Goal: Navigation & Orientation: Find specific page/section

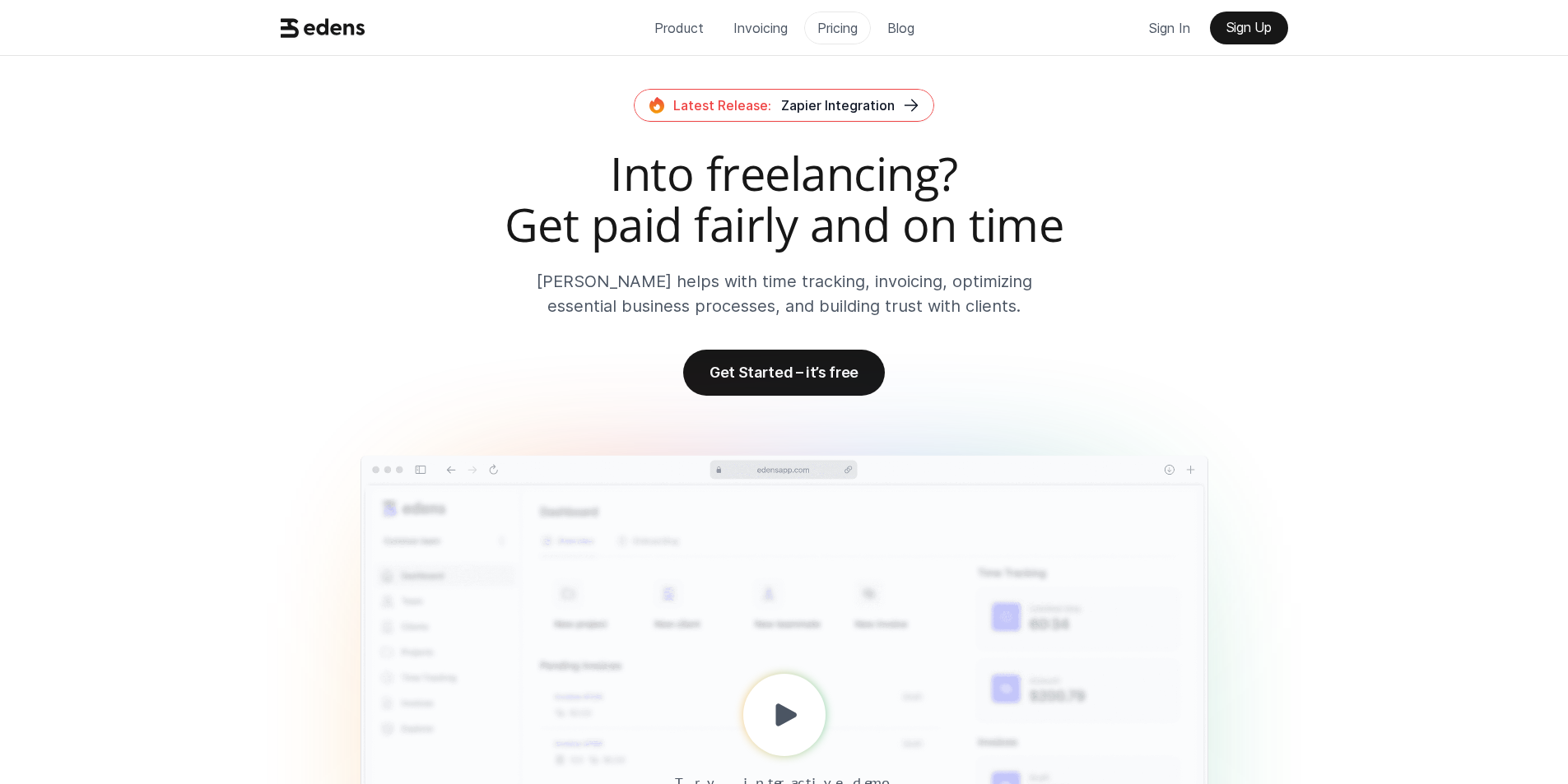
click at [828, 27] on p "Pricing" at bounding box center [837, 27] width 40 height 25
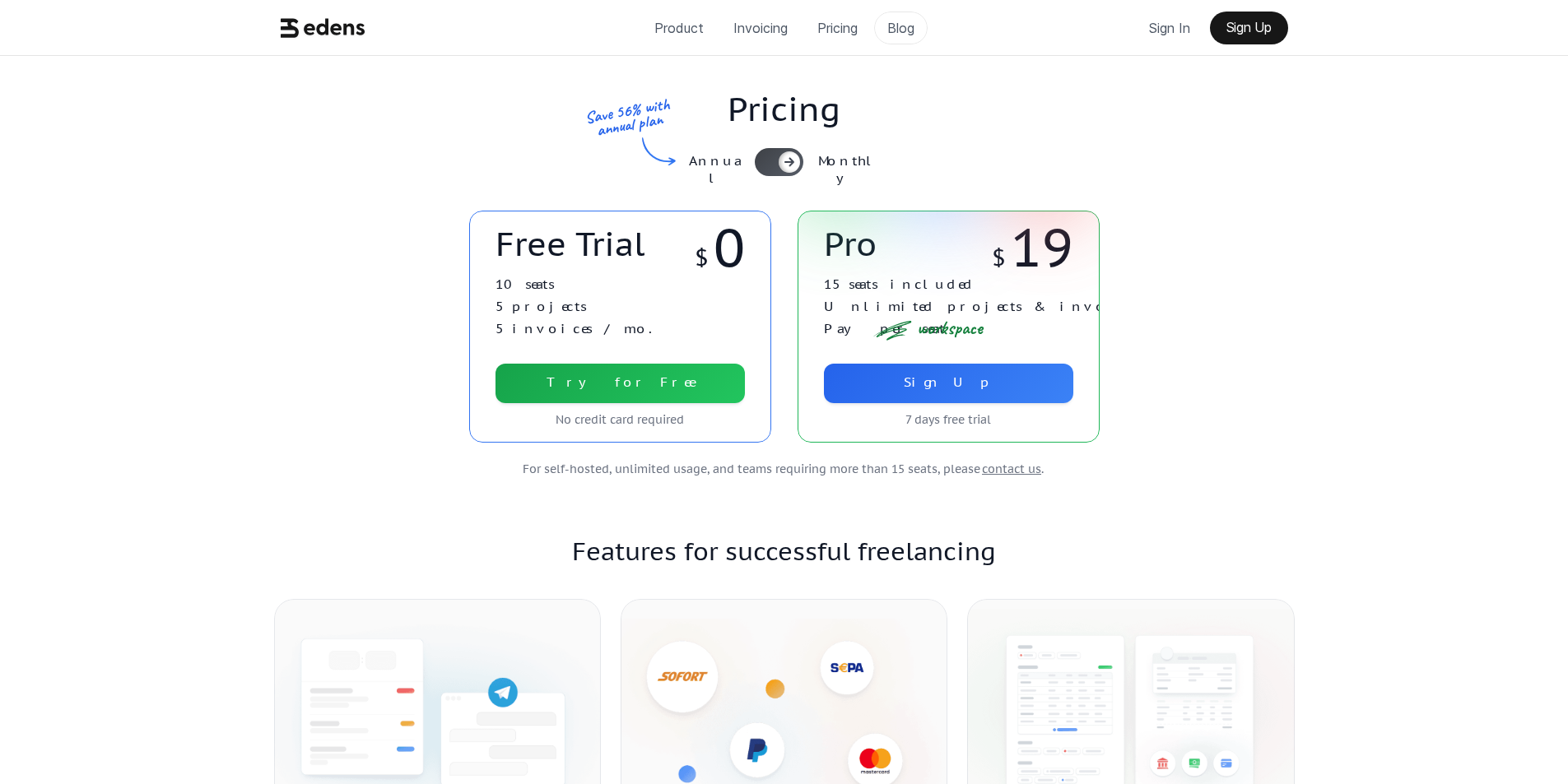
click at [906, 29] on p "Blog" at bounding box center [901, 27] width 27 height 25
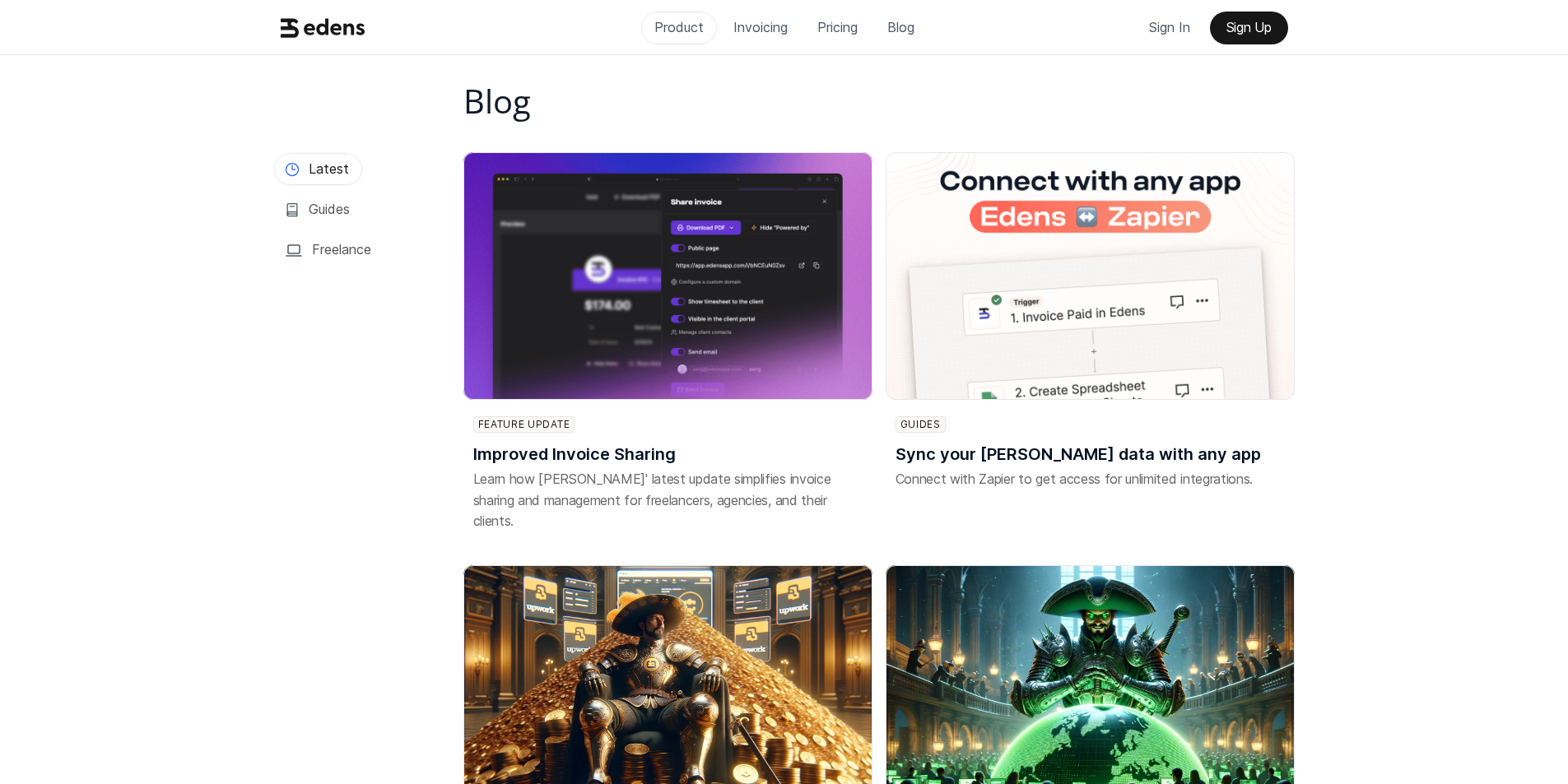
click at [669, 29] on p "Product" at bounding box center [679, 27] width 50 height 25
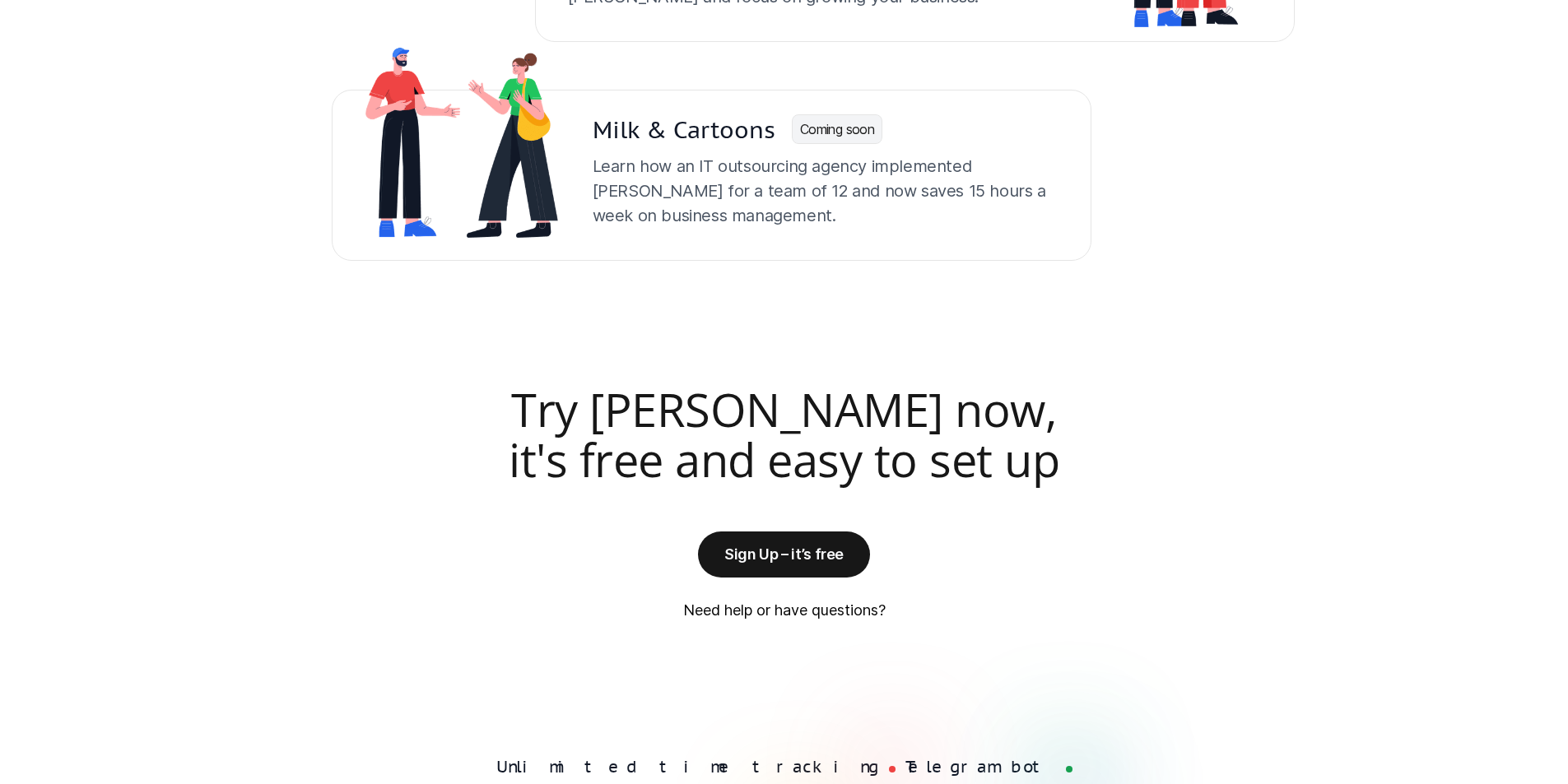
scroll to position [4171, 0]
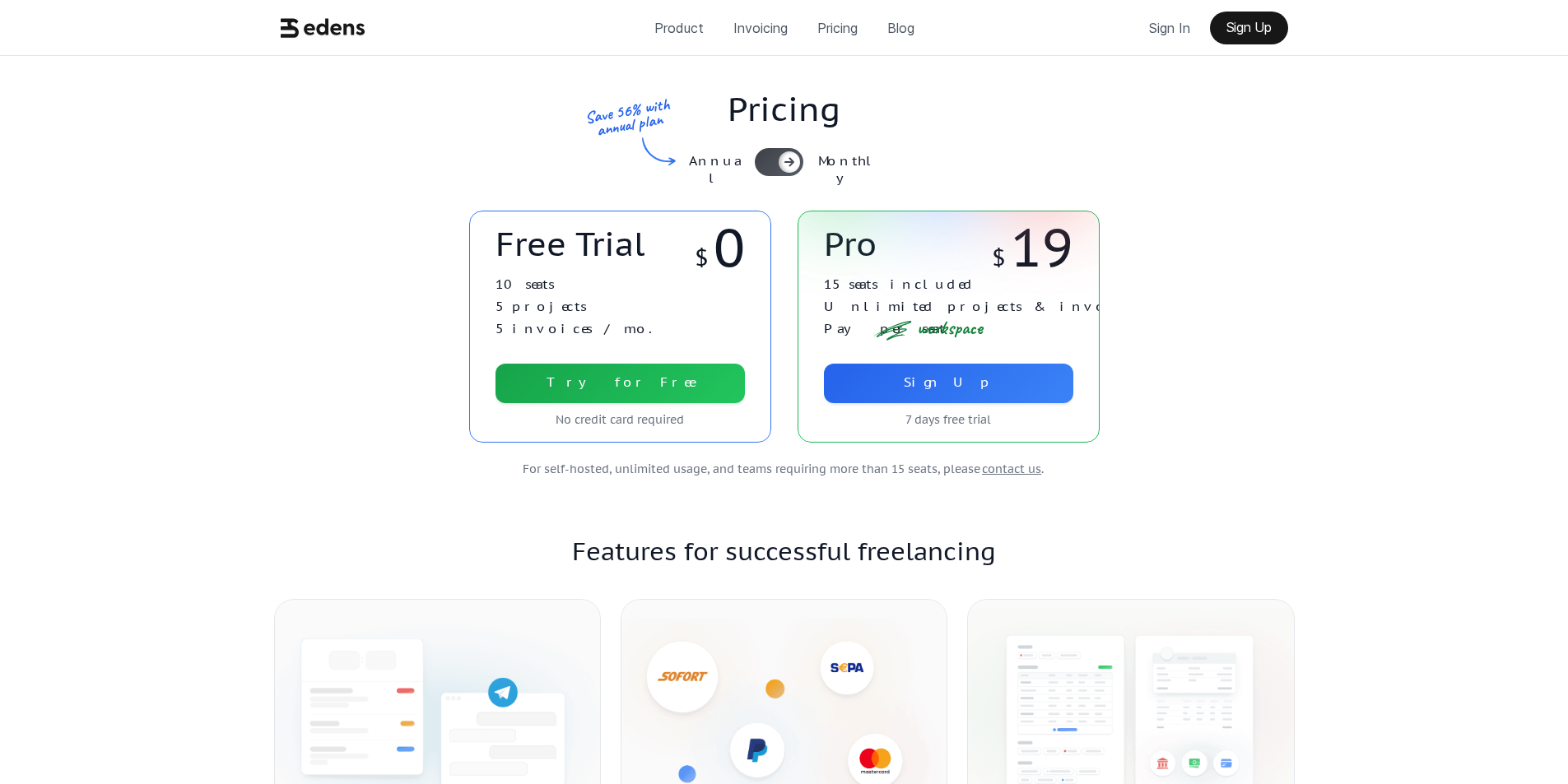
scroll to position [685, 0]
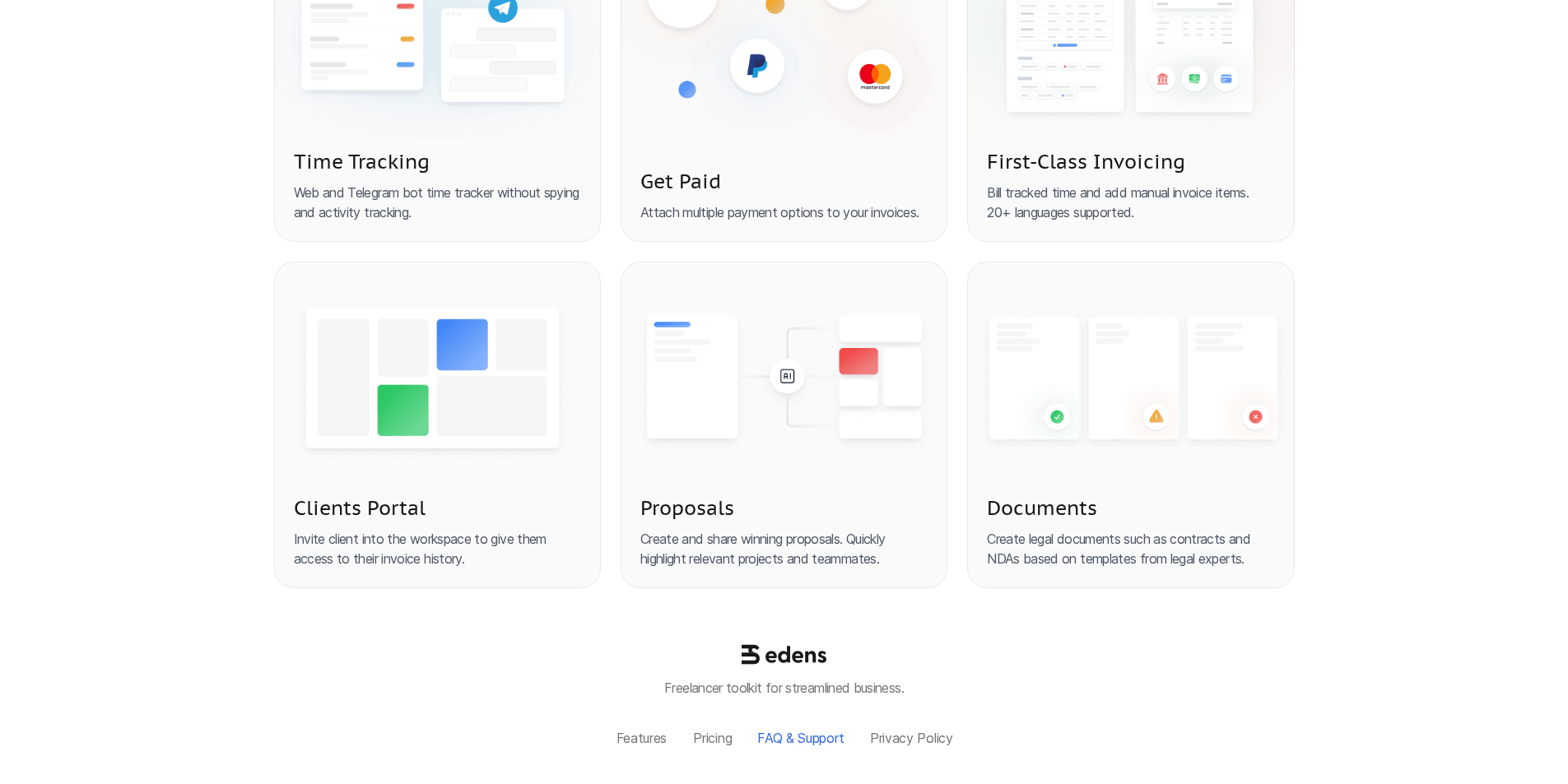
click at [793, 740] on p "FAQ & Support" at bounding box center [801, 739] width 87 height 15
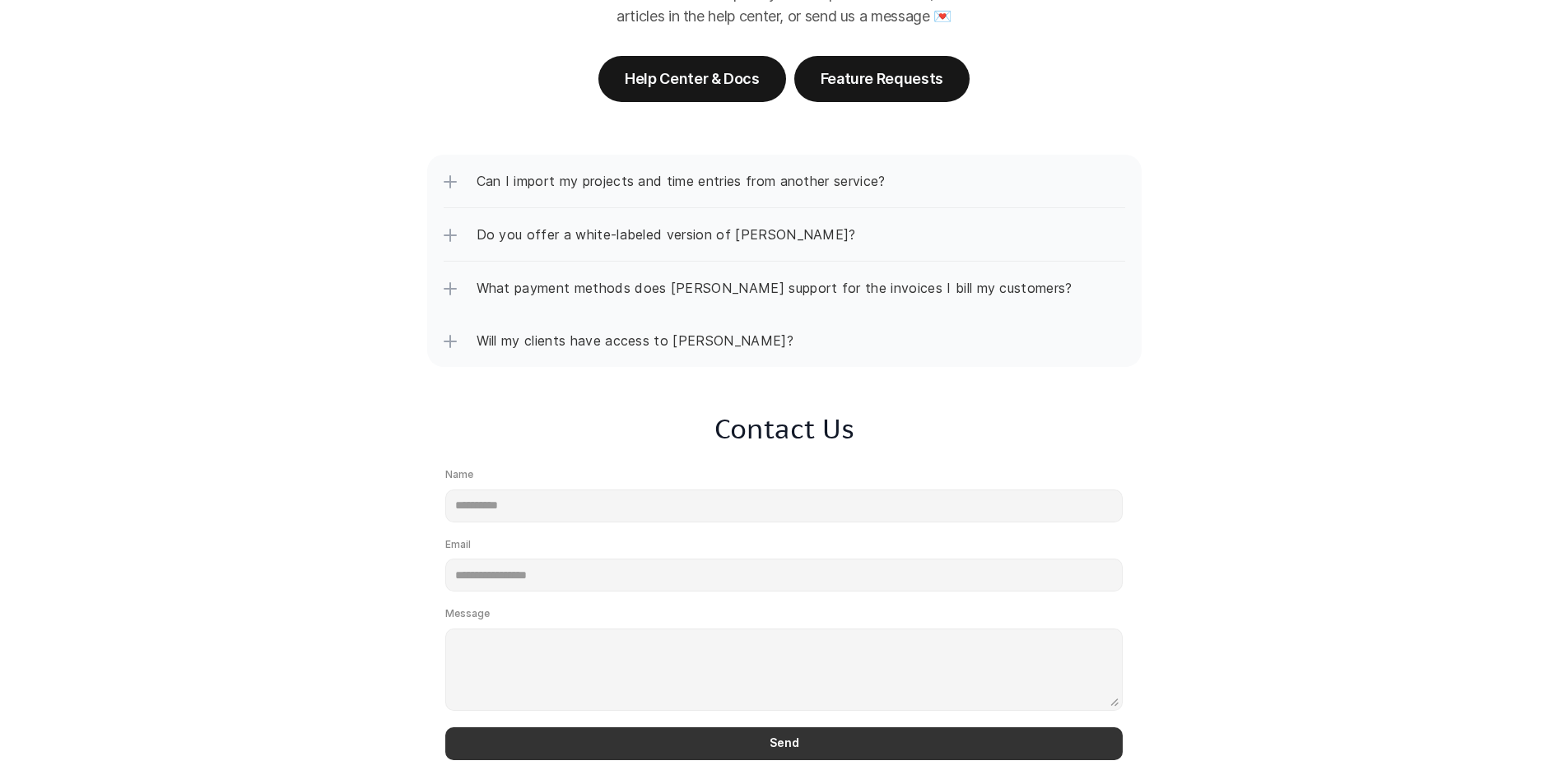
scroll to position [195, 0]
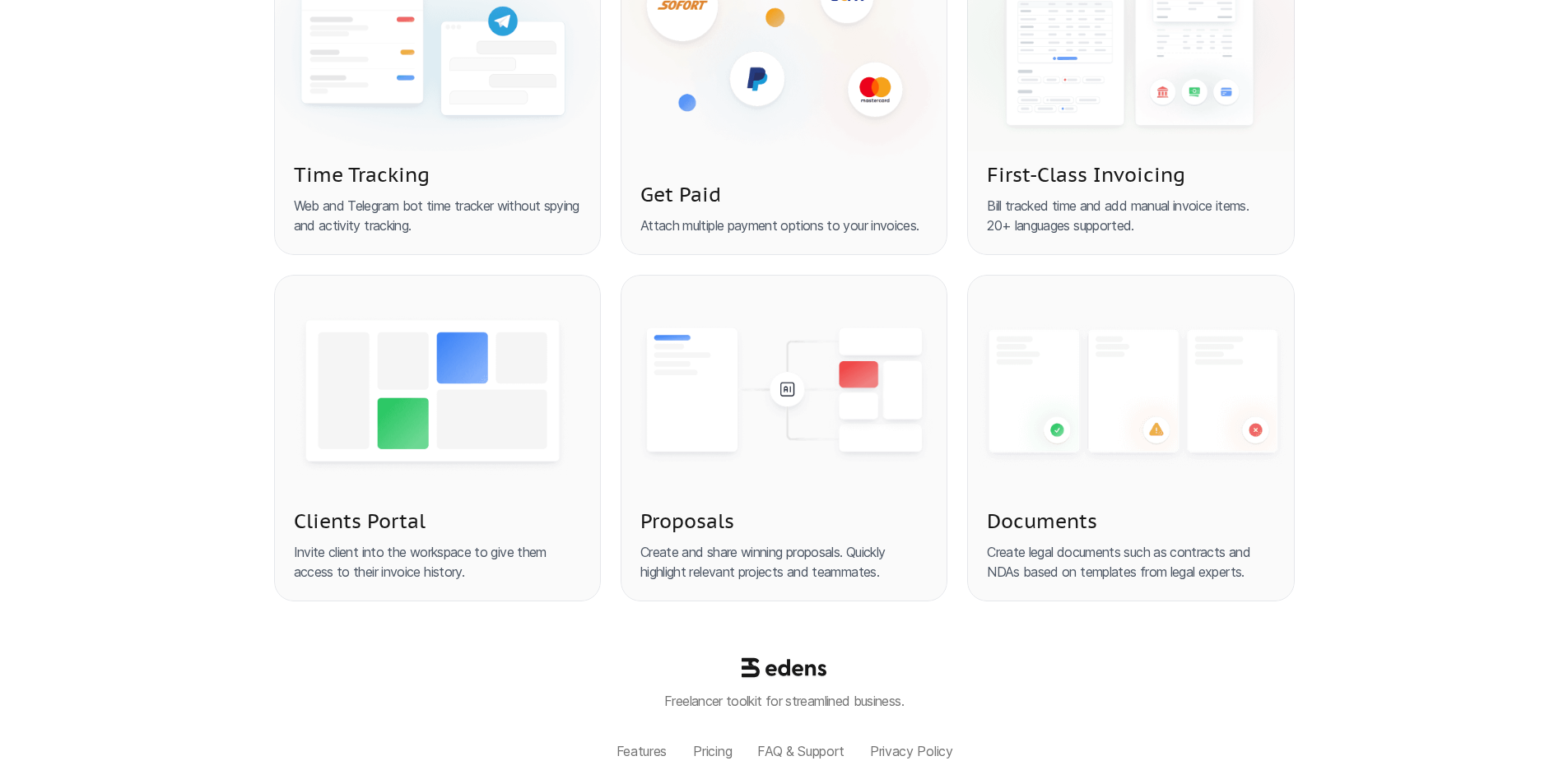
scroll to position [685, 0]
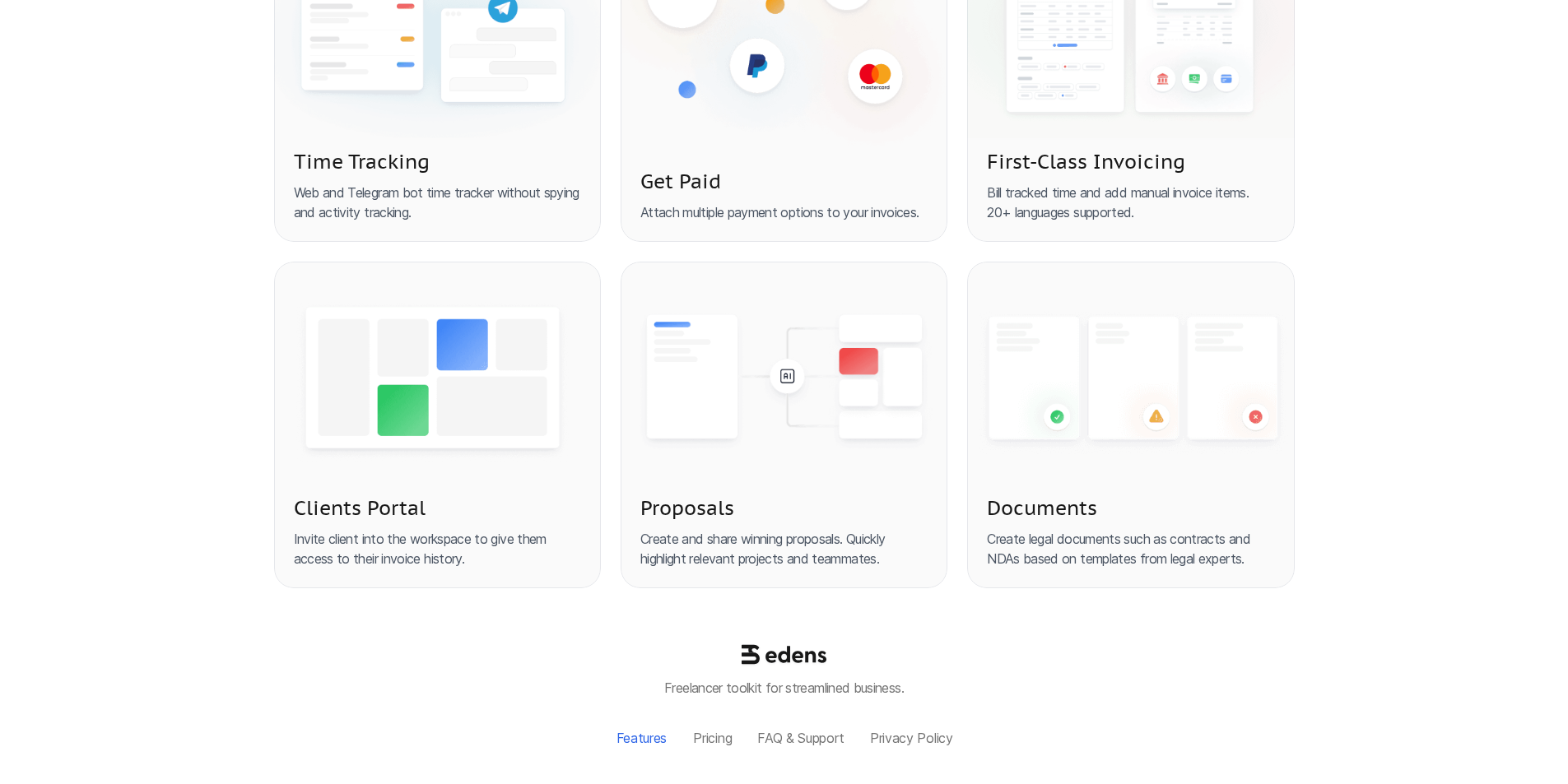
click at [630, 733] on p "Features" at bounding box center [641, 739] width 50 height 15
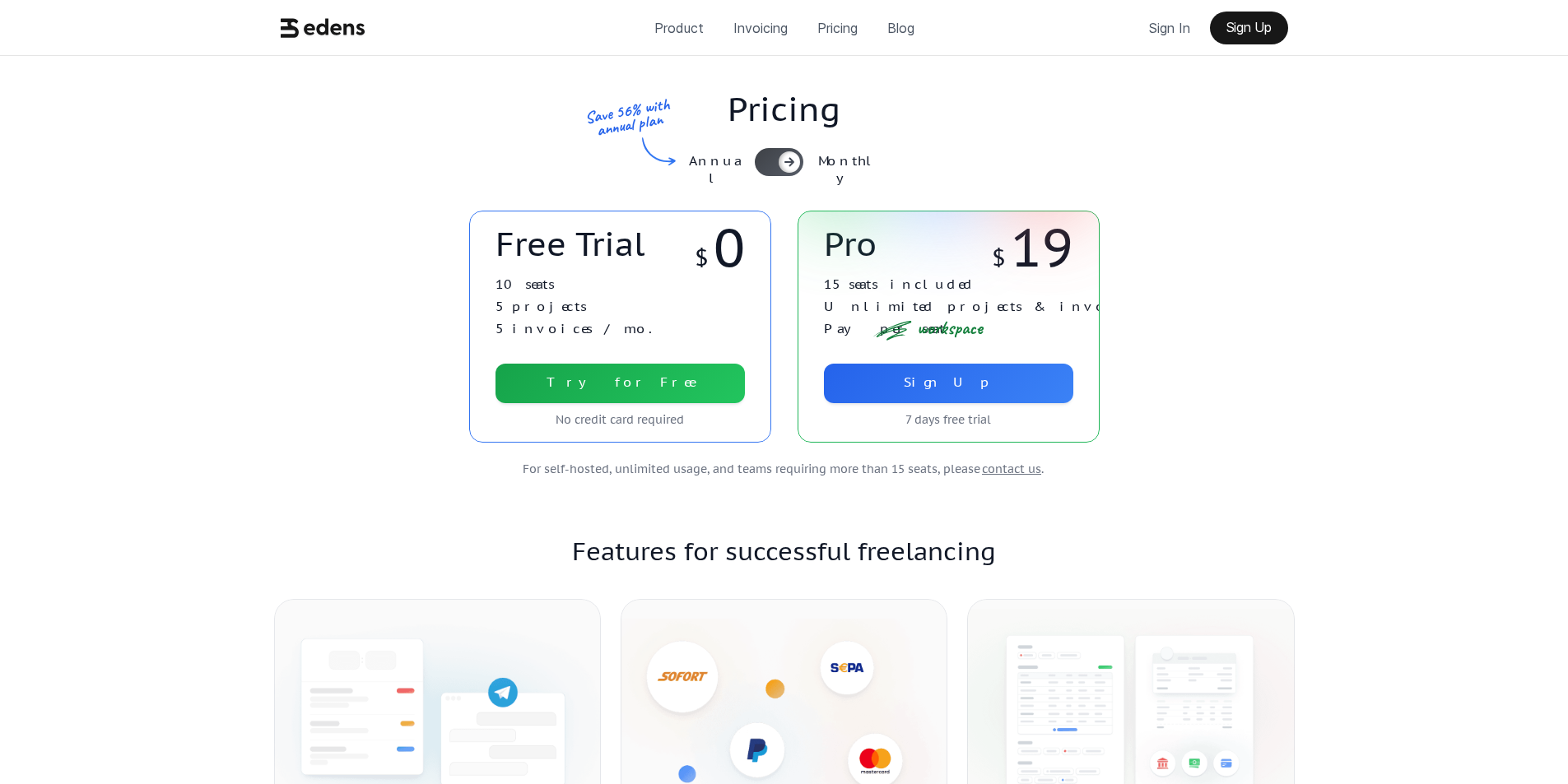
click at [325, 38] on icon at bounding box center [322, 27] width 85 height 32
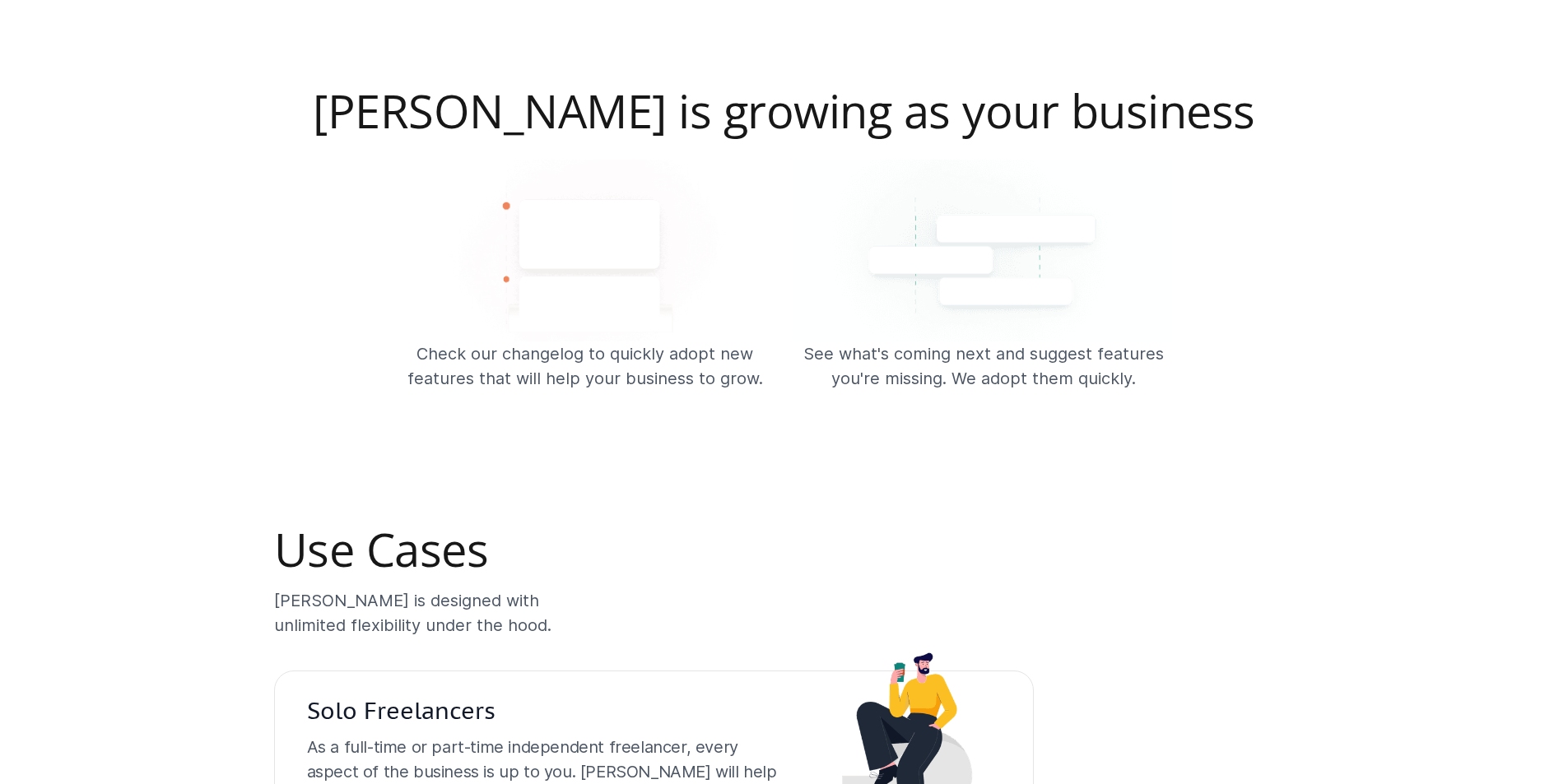
scroll to position [4171, 0]
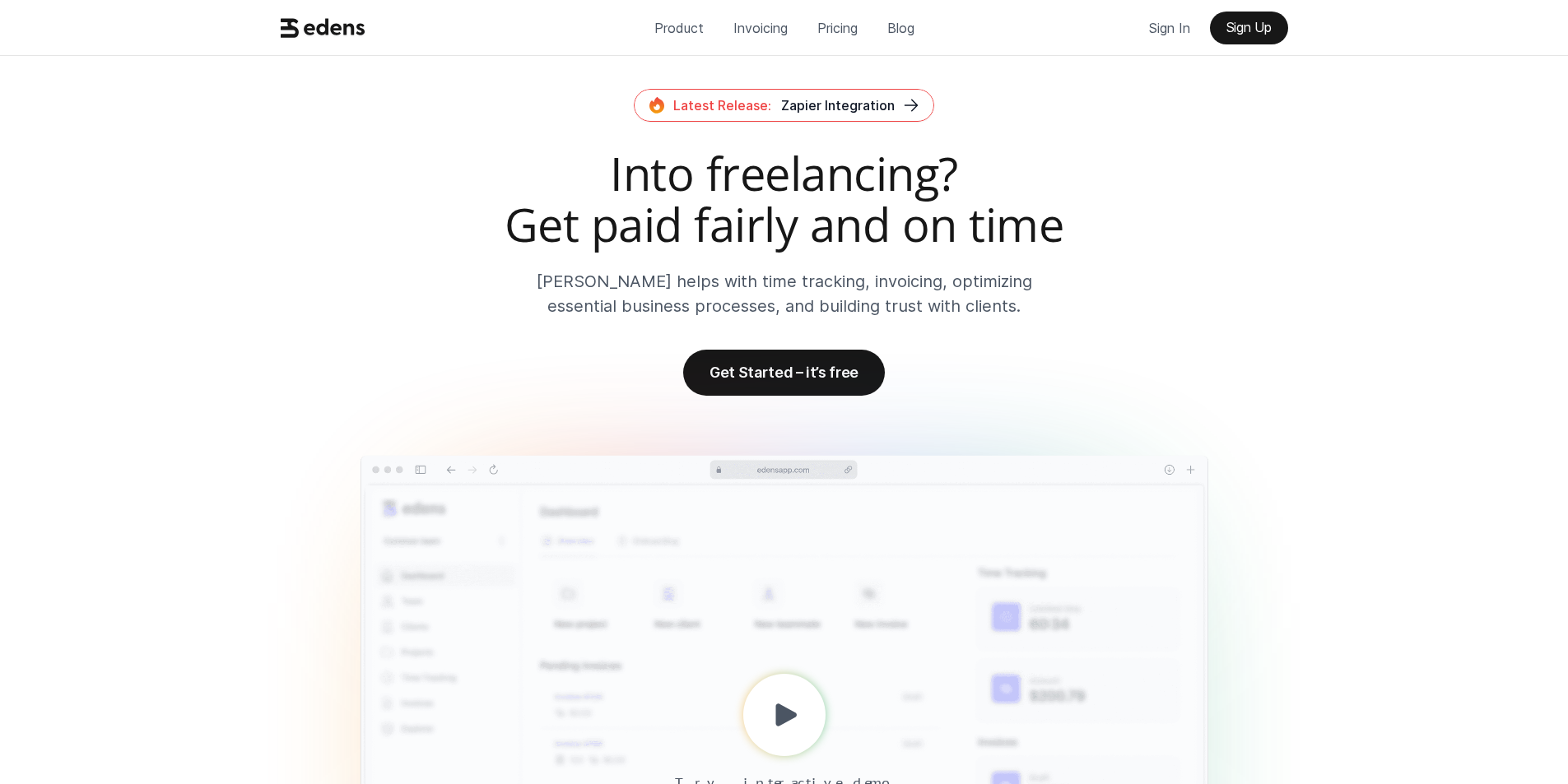
scroll to position [4171, 0]
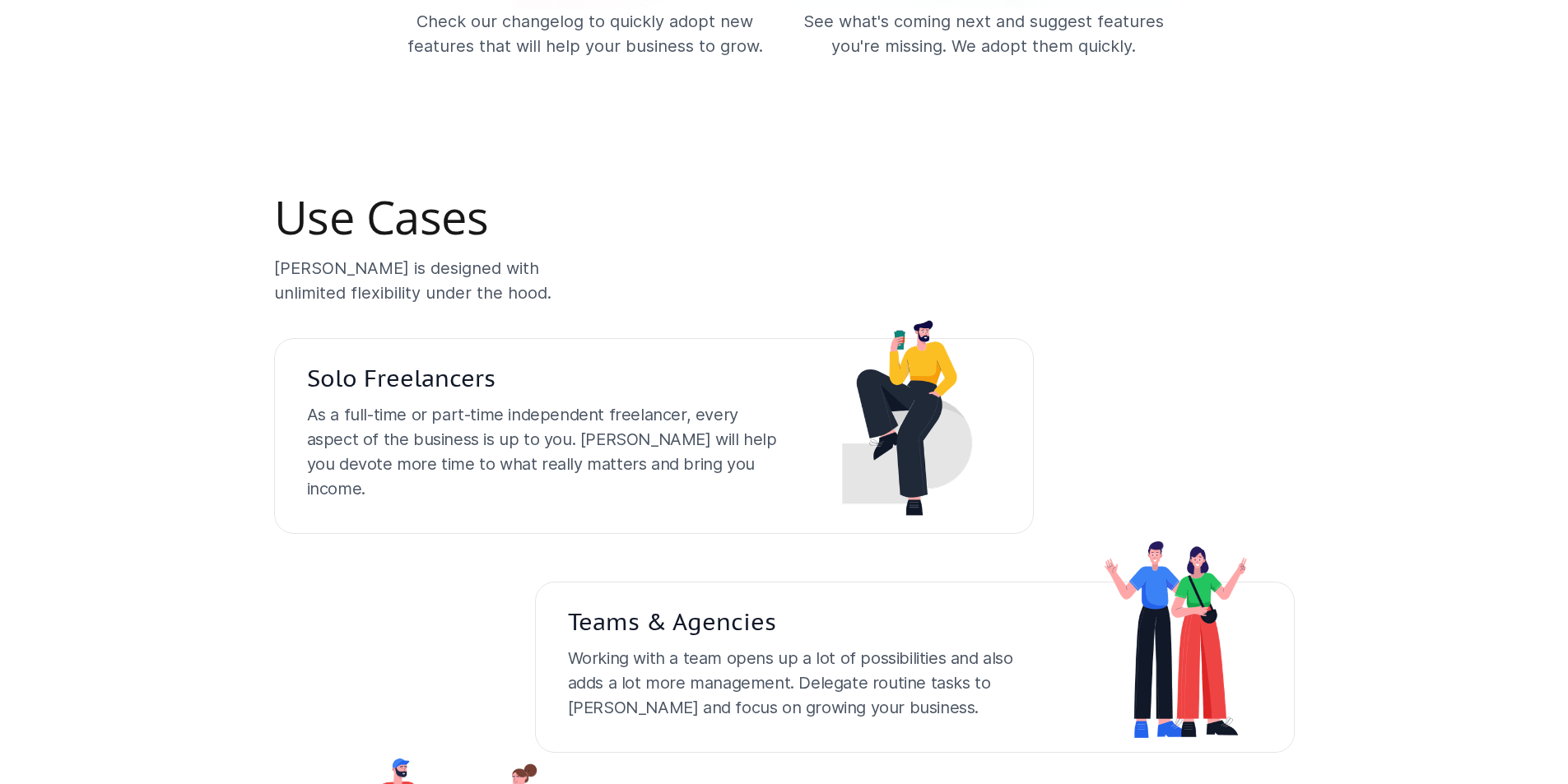
scroll to position [4171, 0]
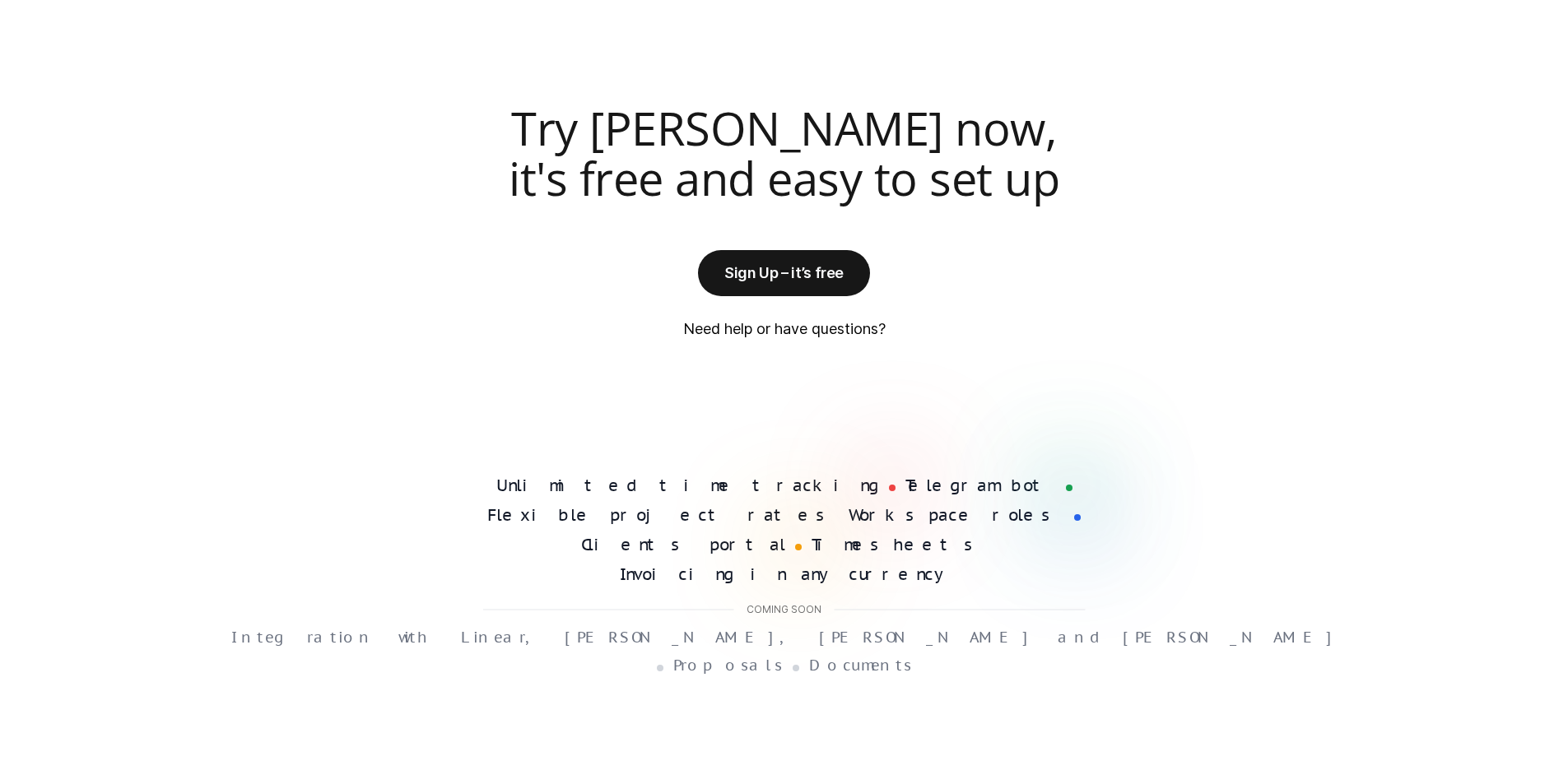
scroll to position [4171, 0]
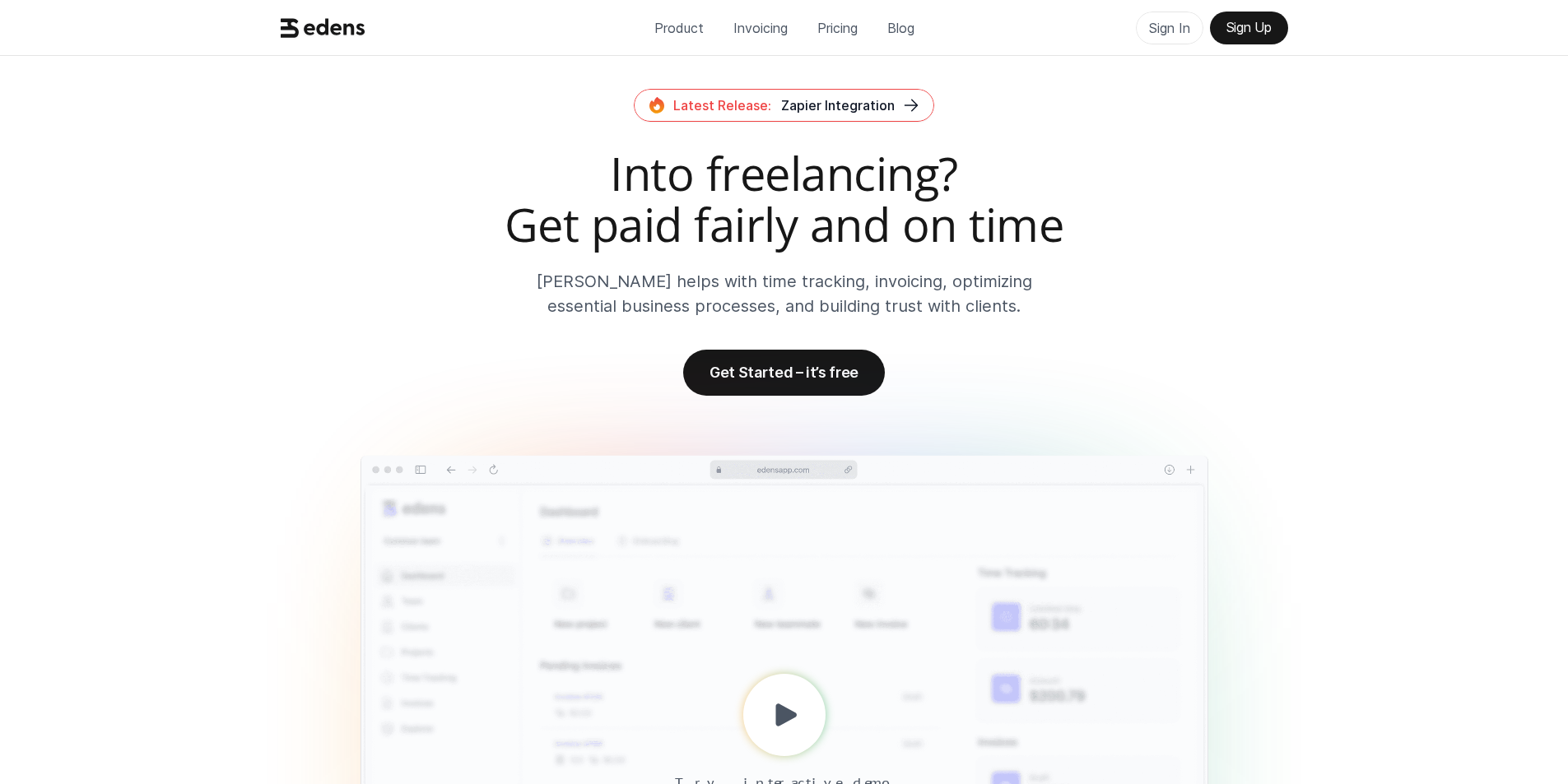
click at [1170, 27] on p "Sign In" at bounding box center [1170, 27] width 41 height 25
